Goal: Transaction & Acquisition: Purchase product/service

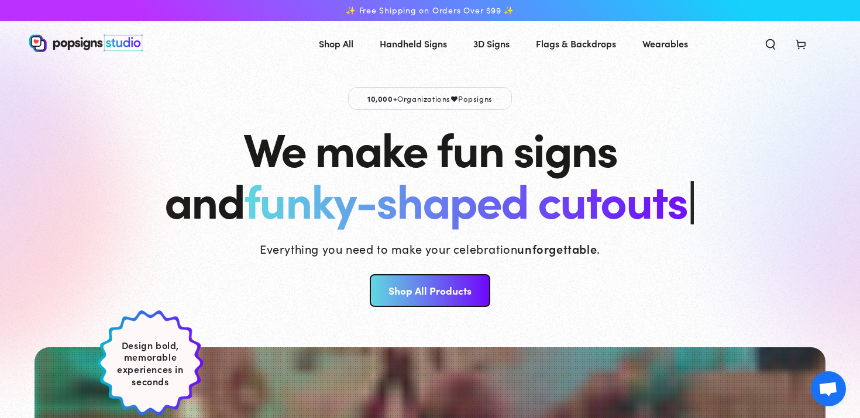
click at [427, 300] on link "Shop All Products" at bounding box center [430, 291] width 120 height 33
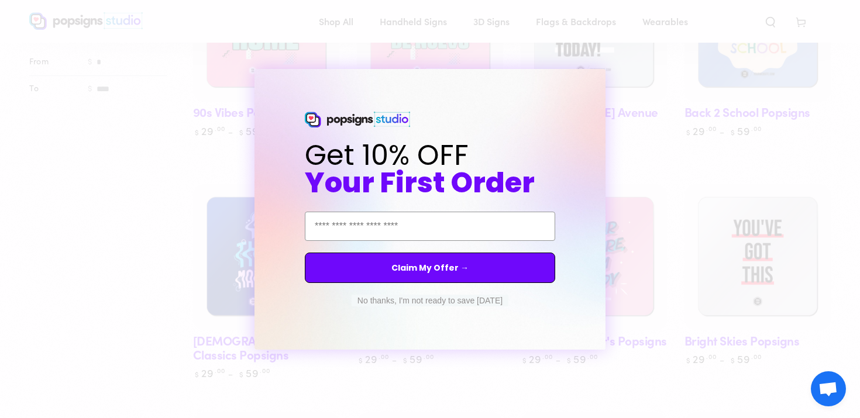
scroll to position [269, 0]
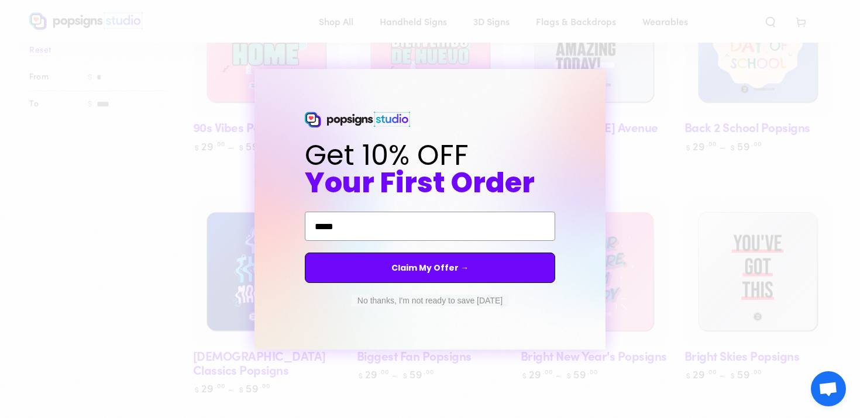
type input "**********"
click at [464, 286] on div "Claim My Offer →" at bounding box center [430, 268] width 258 height 42
click at [464, 277] on button "Claim My Offer →" at bounding box center [430, 268] width 251 height 30
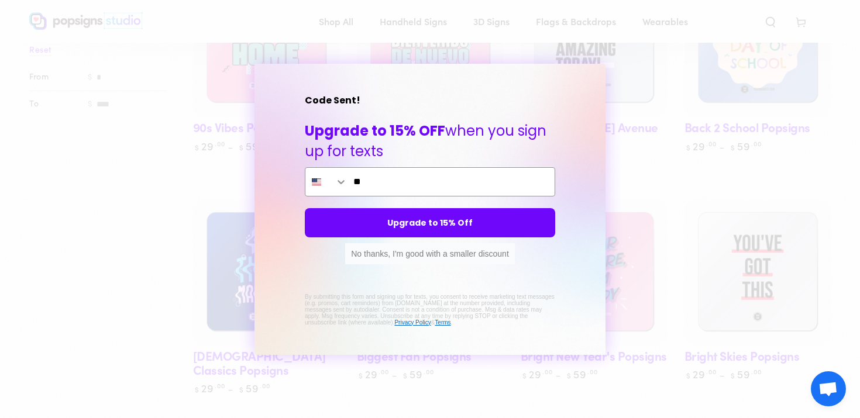
type input "**"
click at [477, 245] on button "No thanks, I'm good with a smaller discount" at bounding box center [430, 253] width 170 height 21
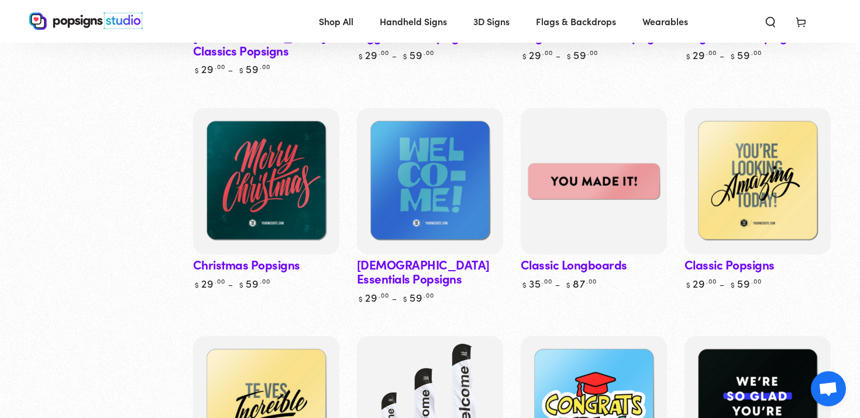
scroll to position [592, 0]
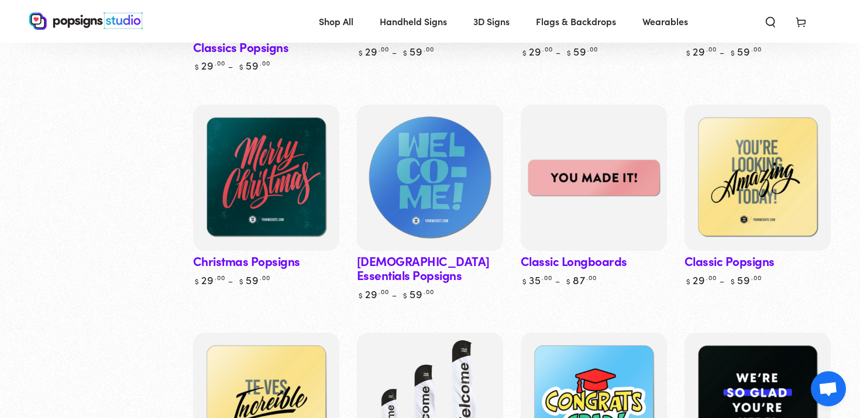
click at [433, 189] on img at bounding box center [430, 177] width 151 height 151
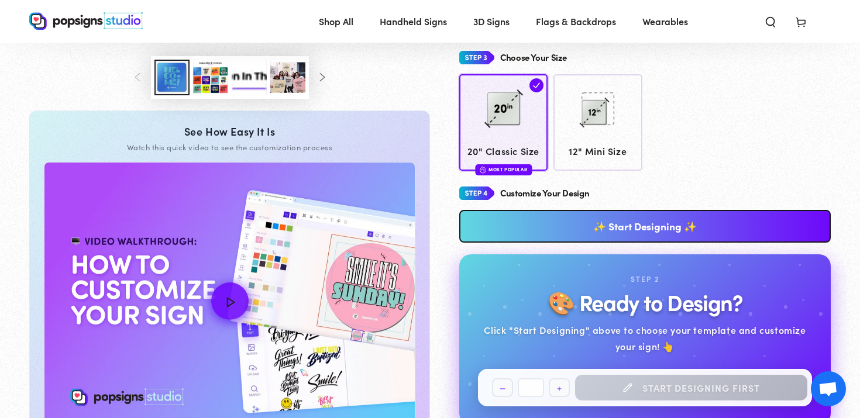
scroll to position [439, 0]
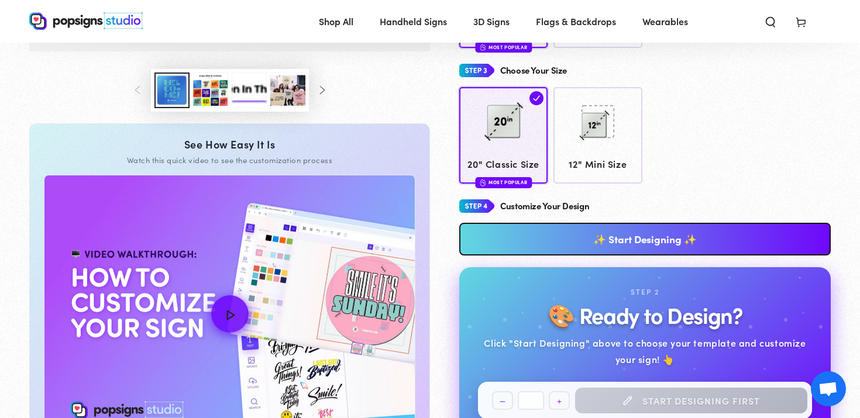
click at [514, 223] on link "✨ Start Designing ✨" at bounding box center [645, 239] width 372 height 33
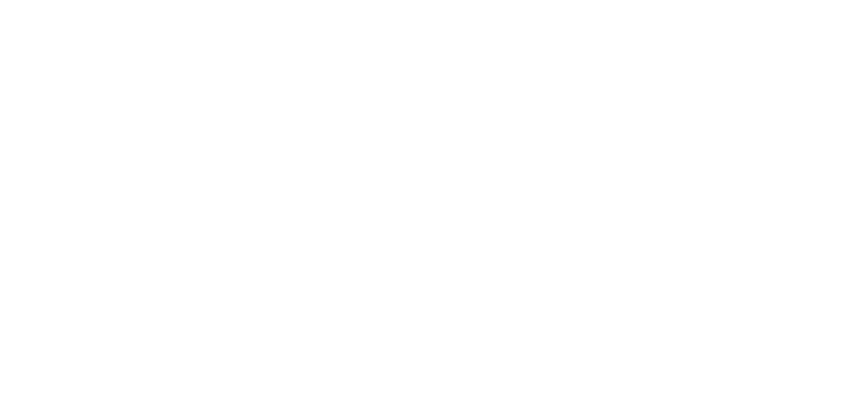
scroll to position [0, 0]
type textarea "An ancient tree with a door leading to a magical world"
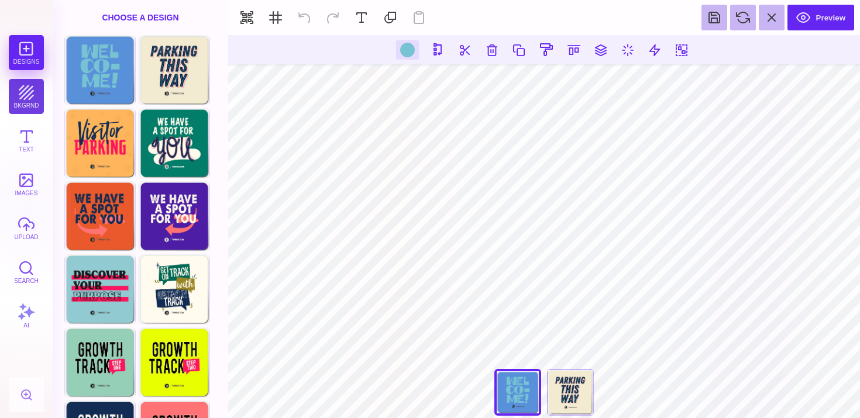
click at [18, 88] on button "bkgrnd" at bounding box center [26, 96] width 35 height 35
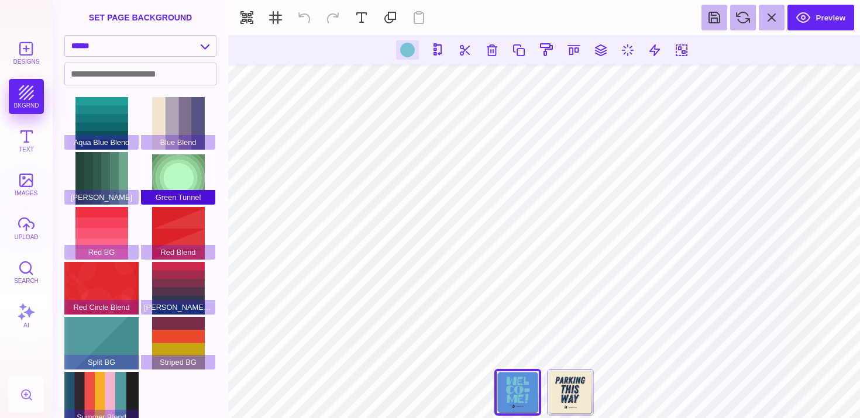
click at [157, 176] on div "Green Tunnel" at bounding box center [178, 178] width 74 height 53
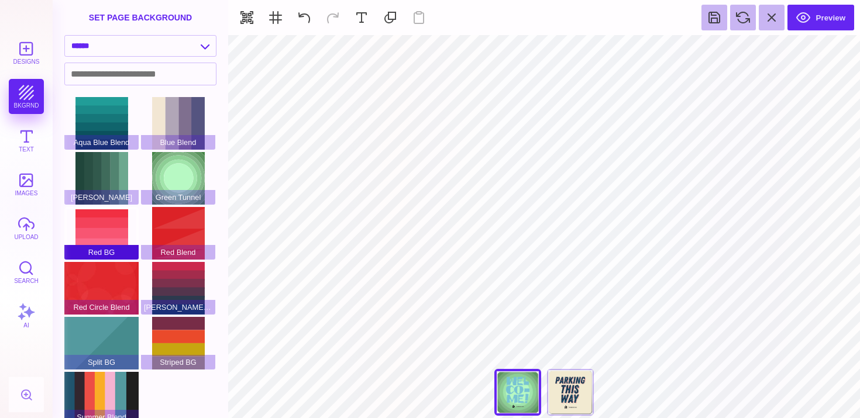
click at [108, 240] on div "Red BG" at bounding box center [101, 233] width 74 height 53
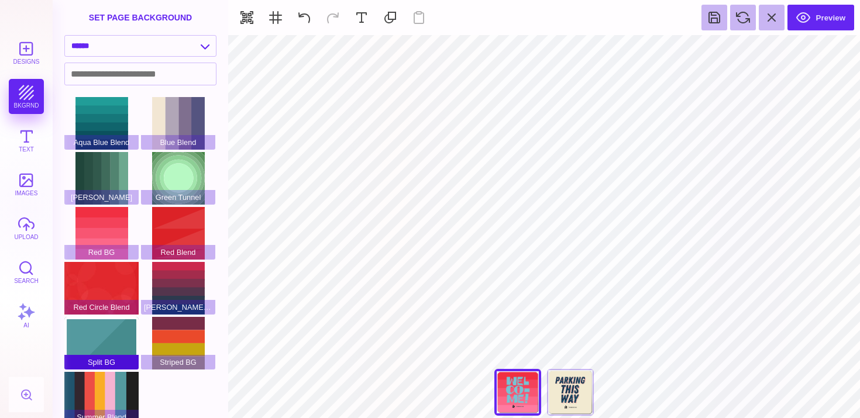
click at [112, 346] on div "Split BG" at bounding box center [101, 343] width 74 height 53
type input "#FFFFFF"
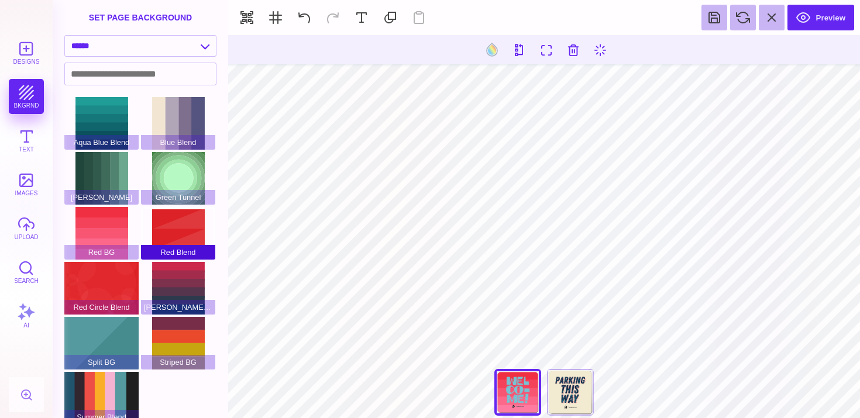
click at [163, 217] on div "Red Blend" at bounding box center [178, 233] width 74 height 53
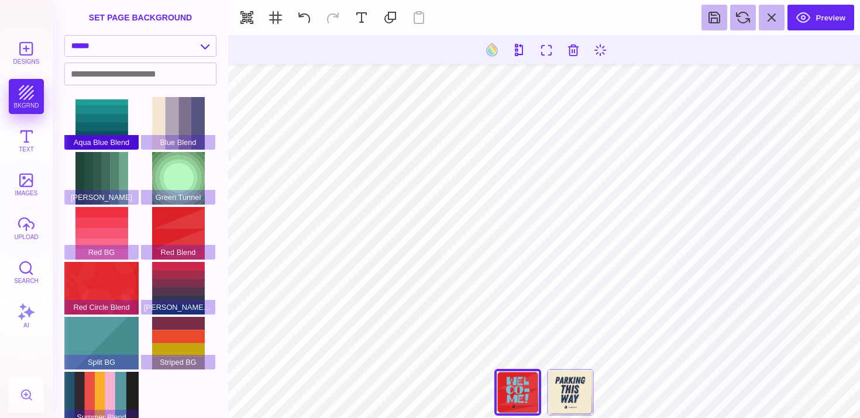
click at [105, 123] on div "Aqua Blue Blend" at bounding box center [101, 123] width 74 height 53
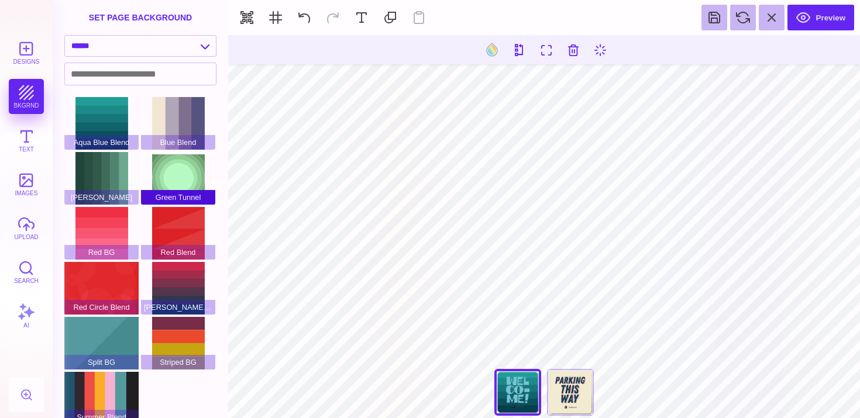
click at [183, 189] on div "Green Tunnel" at bounding box center [178, 178] width 74 height 53
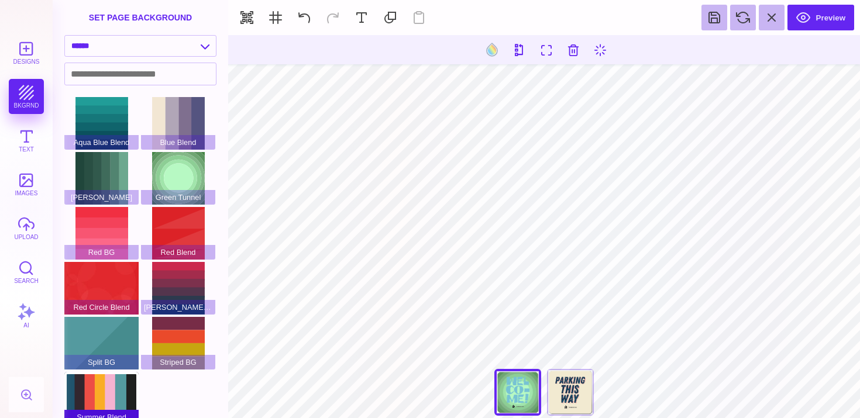
click at [119, 380] on div "Summer Blend" at bounding box center [101, 398] width 74 height 53
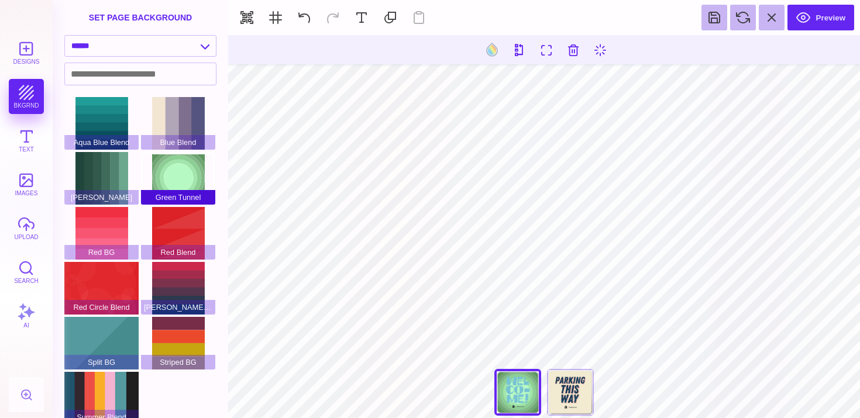
click at [182, 179] on div "Green Tunnel" at bounding box center [178, 178] width 74 height 53
click at [492, 52] on button at bounding box center [492, 50] width 22 height 22
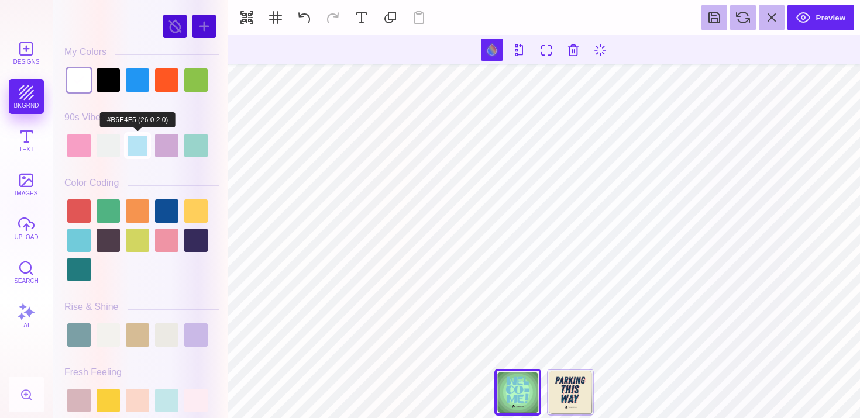
click at [130, 142] on div at bounding box center [137, 145] width 23 height 23
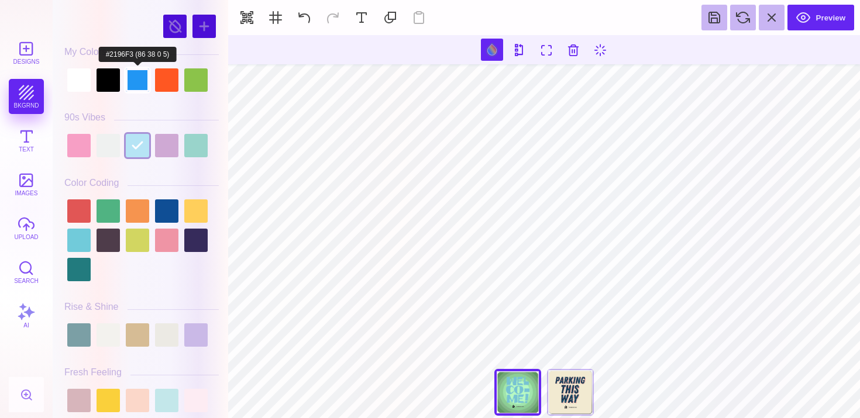
click at [140, 89] on div at bounding box center [137, 79] width 23 height 23
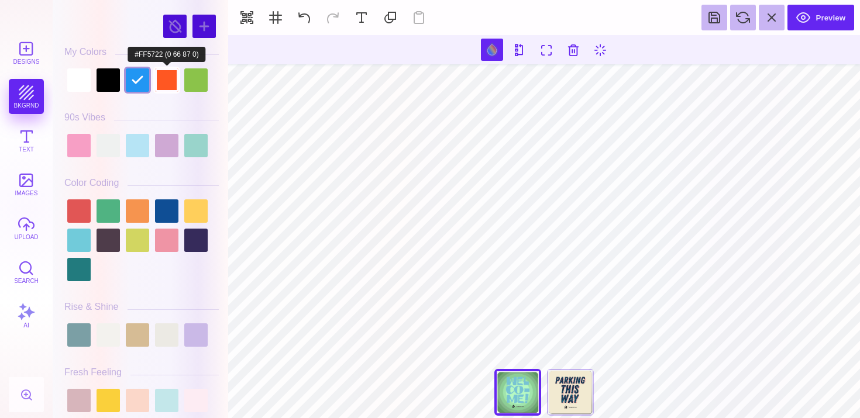
click at [163, 88] on div at bounding box center [166, 79] width 23 height 23
click at [210, 90] on div at bounding box center [141, 80] width 155 height 29
click at [203, 88] on div at bounding box center [195, 79] width 23 height 23
click at [133, 160] on div at bounding box center [141, 145] width 155 height 29
click at [135, 159] on div at bounding box center [141, 145] width 155 height 29
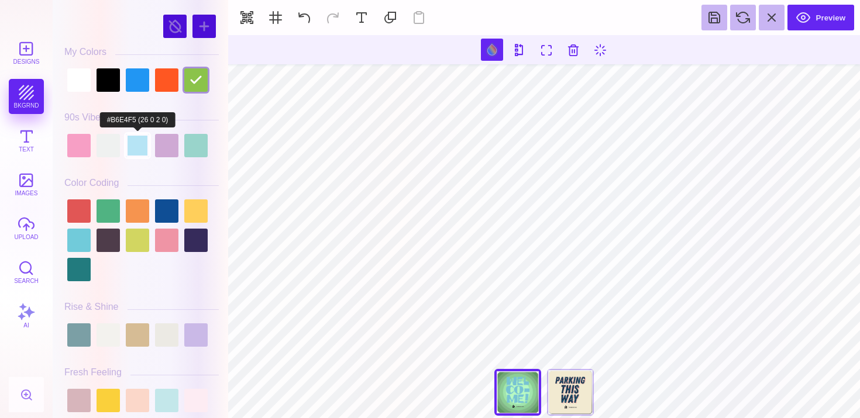
click at [146, 149] on div at bounding box center [137, 145] width 23 height 23
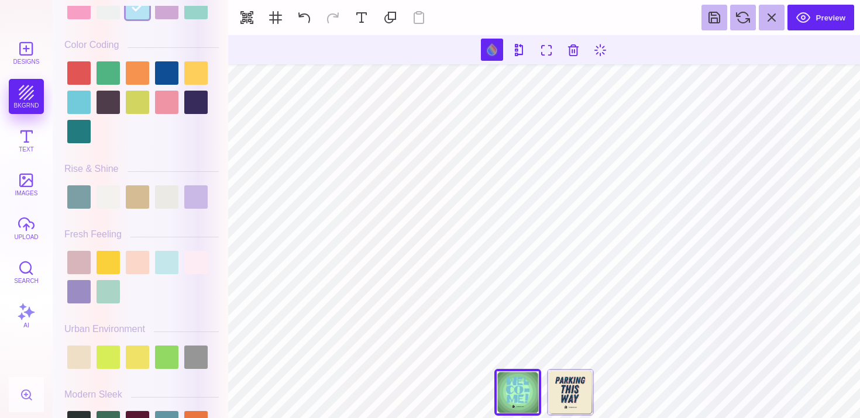
scroll to position [139, 0]
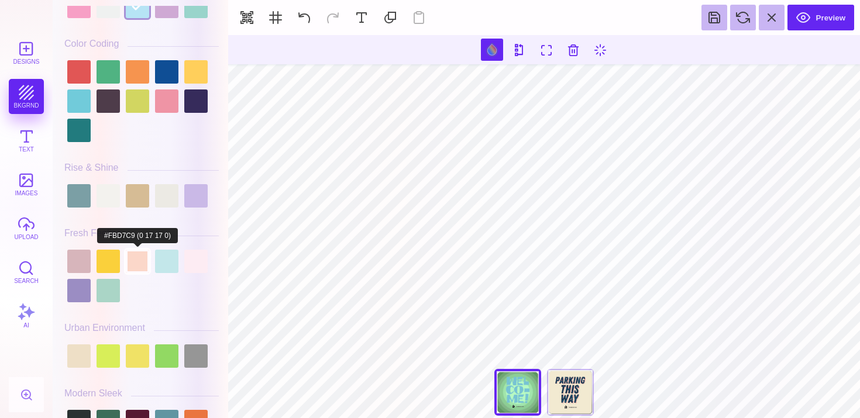
click at [145, 272] on div at bounding box center [137, 261] width 23 height 23
type input "#FBD7C9"
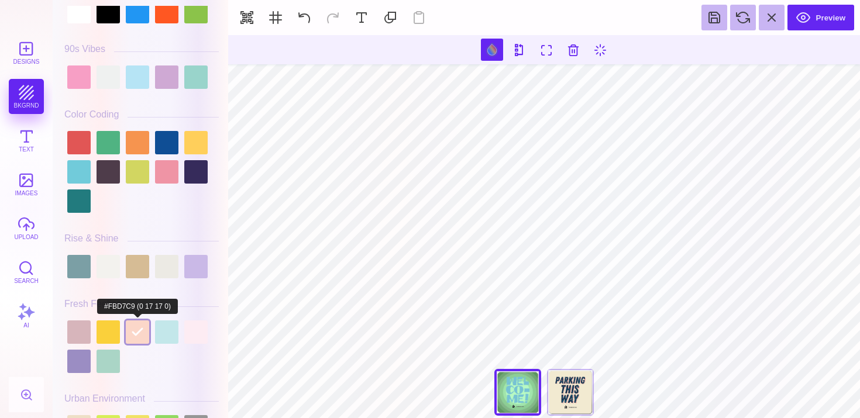
scroll to position [0, 0]
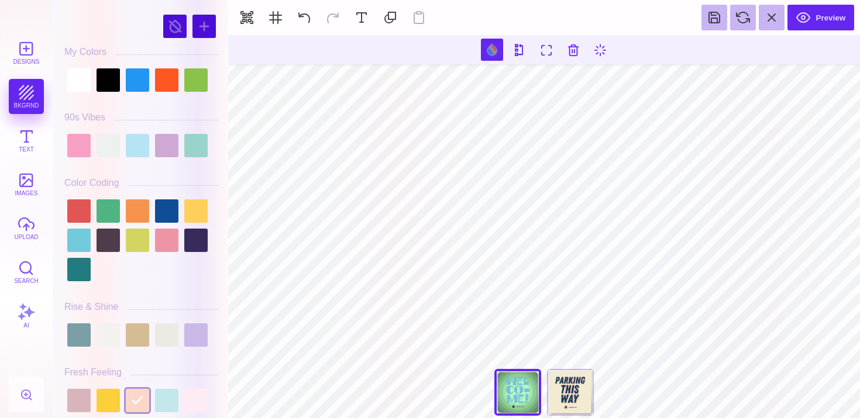
click at [28, 108] on div "Designs bkgrnd Text images upload Search AI" at bounding box center [26, 226] width 53 height 383
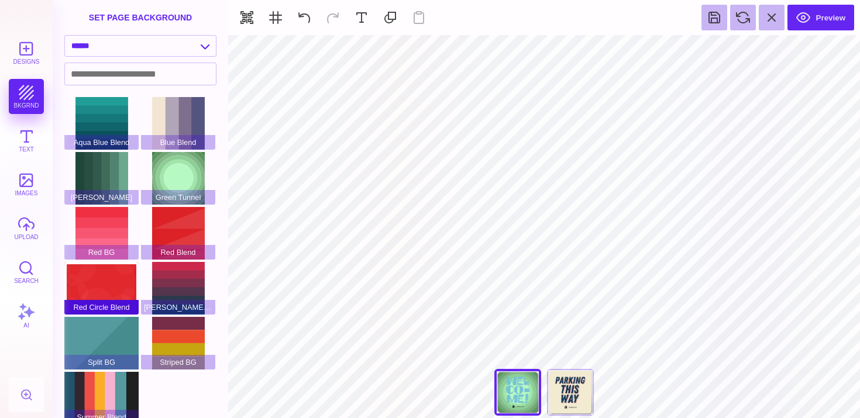
scroll to position [11, 0]
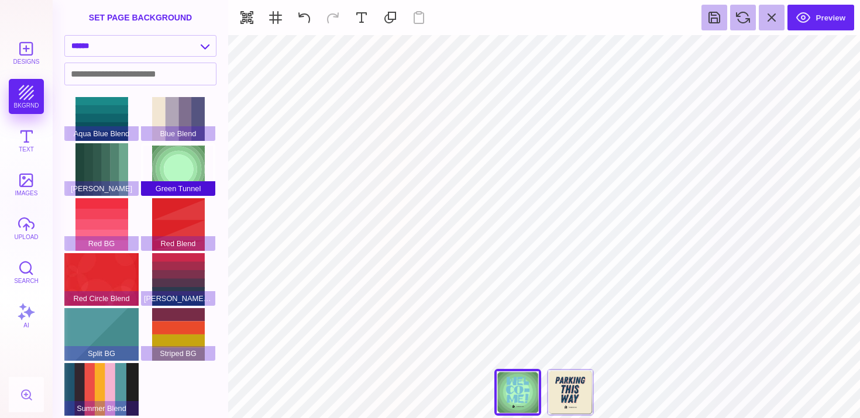
click at [183, 158] on div "Green Tunnel" at bounding box center [178, 169] width 74 height 53
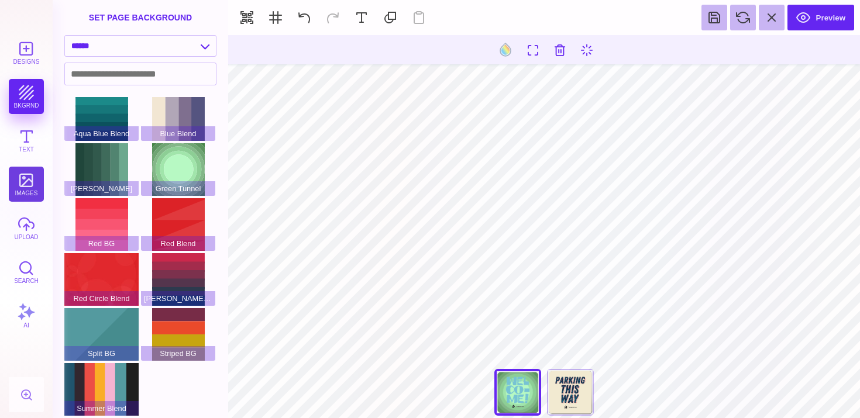
click at [33, 183] on button "images" at bounding box center [26, 184] width 35 height 35
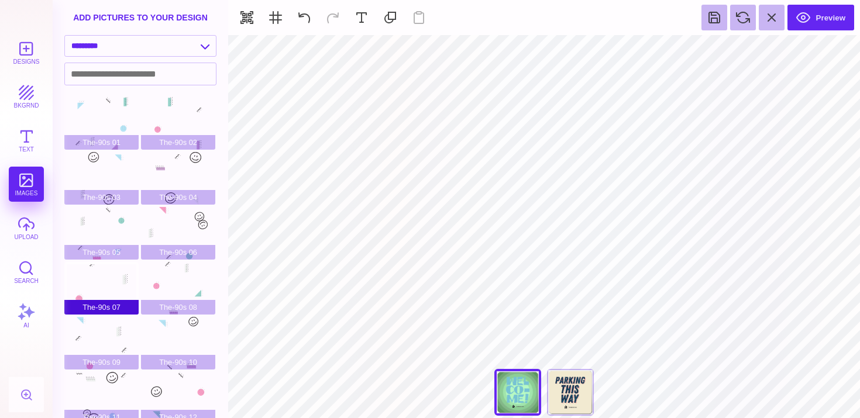
click at [115, 291] on div "The-90s 07" at bounding box center [101, 288] width 74 height 53
type input "#EDEFEF"
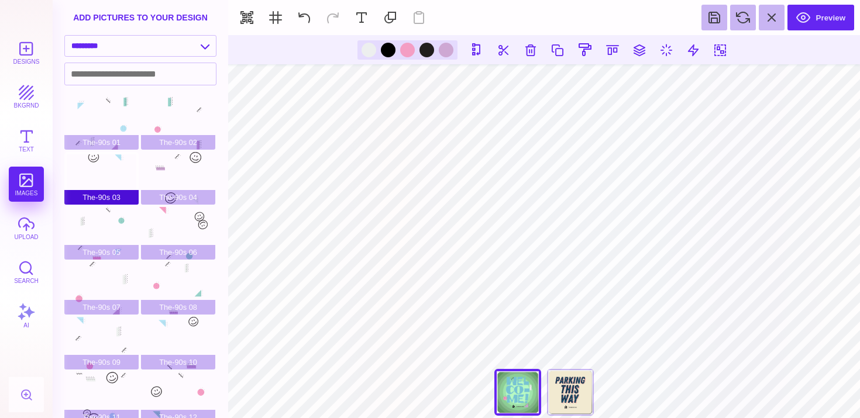
click at [113, 170] on div "The-90s 03" at bounding box center [101, 178] width 74 height 53
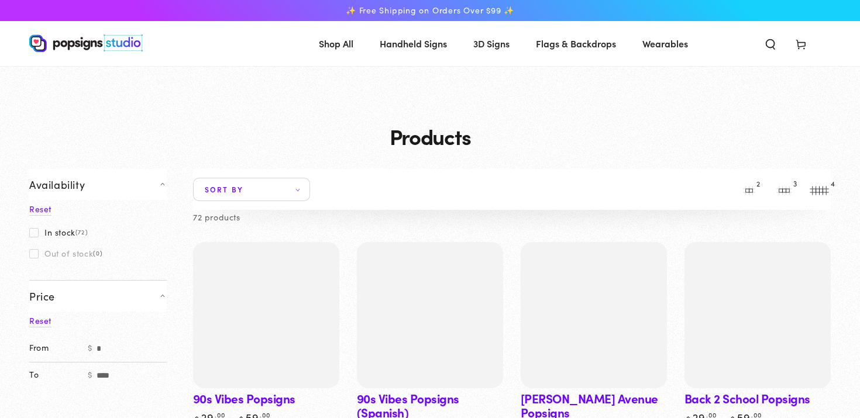
scroll to position [595, 0]
